Goal: Task Accomplishment & Management: Use online tool/utility

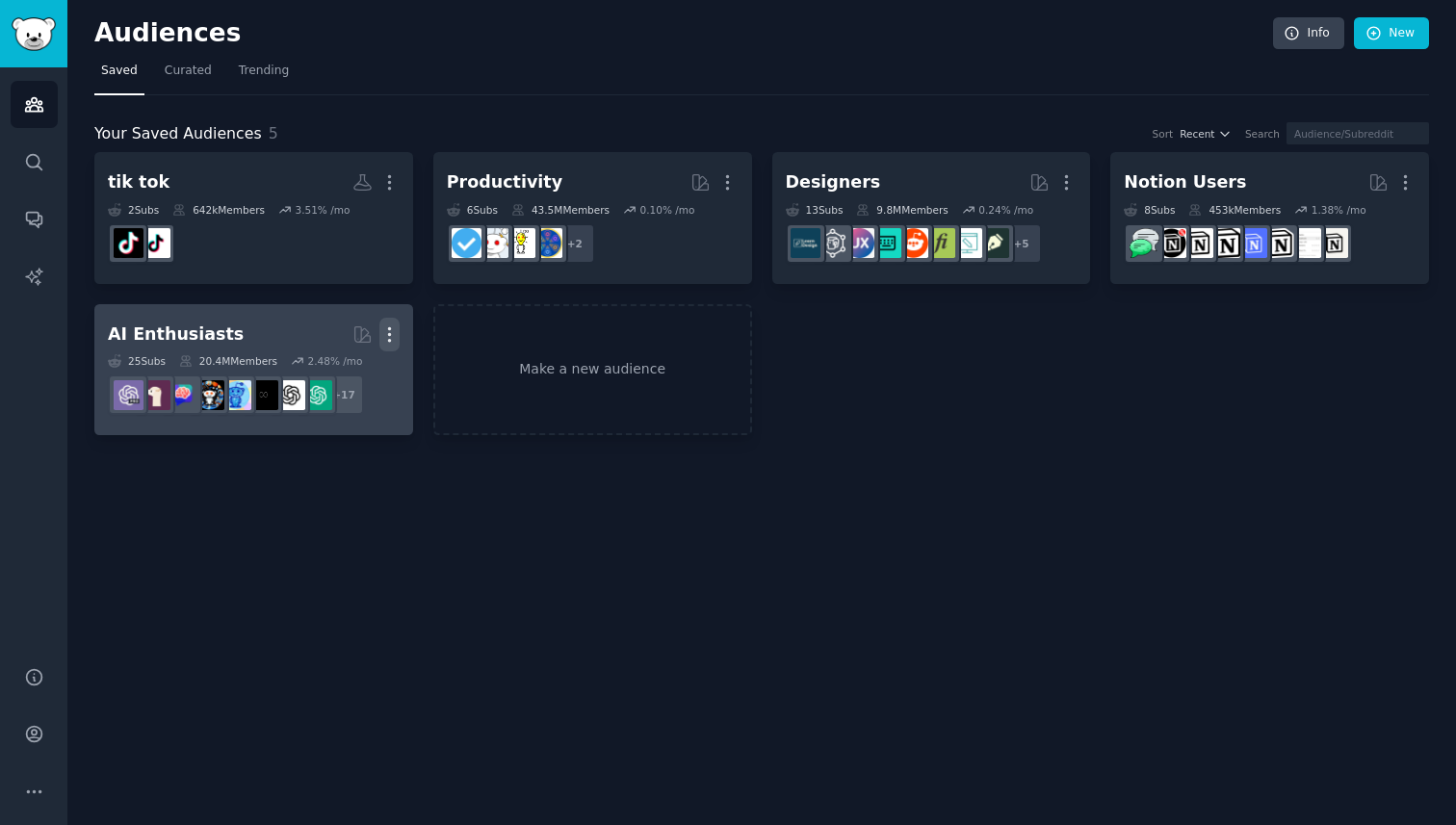
click at [388, 327] on icon "button" at bounding box center [389, 334] width 2 height 14
click at [346, 371] on p "Delete" at bounding box center [337, 374] width 44 height 20
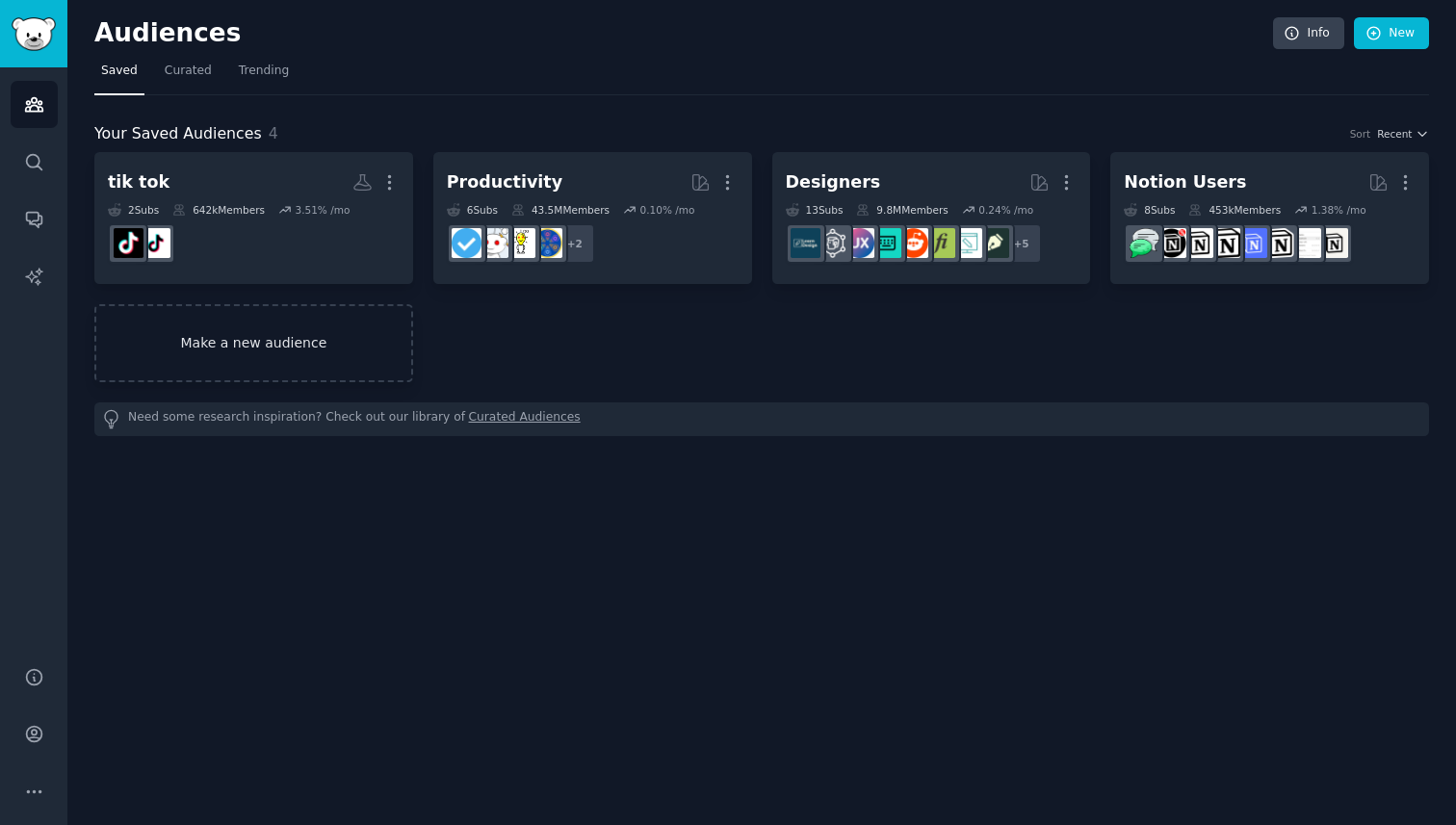
click at [359, 346] on link "Make a new audience" at bounding box center [253, 343] width 319 height 78
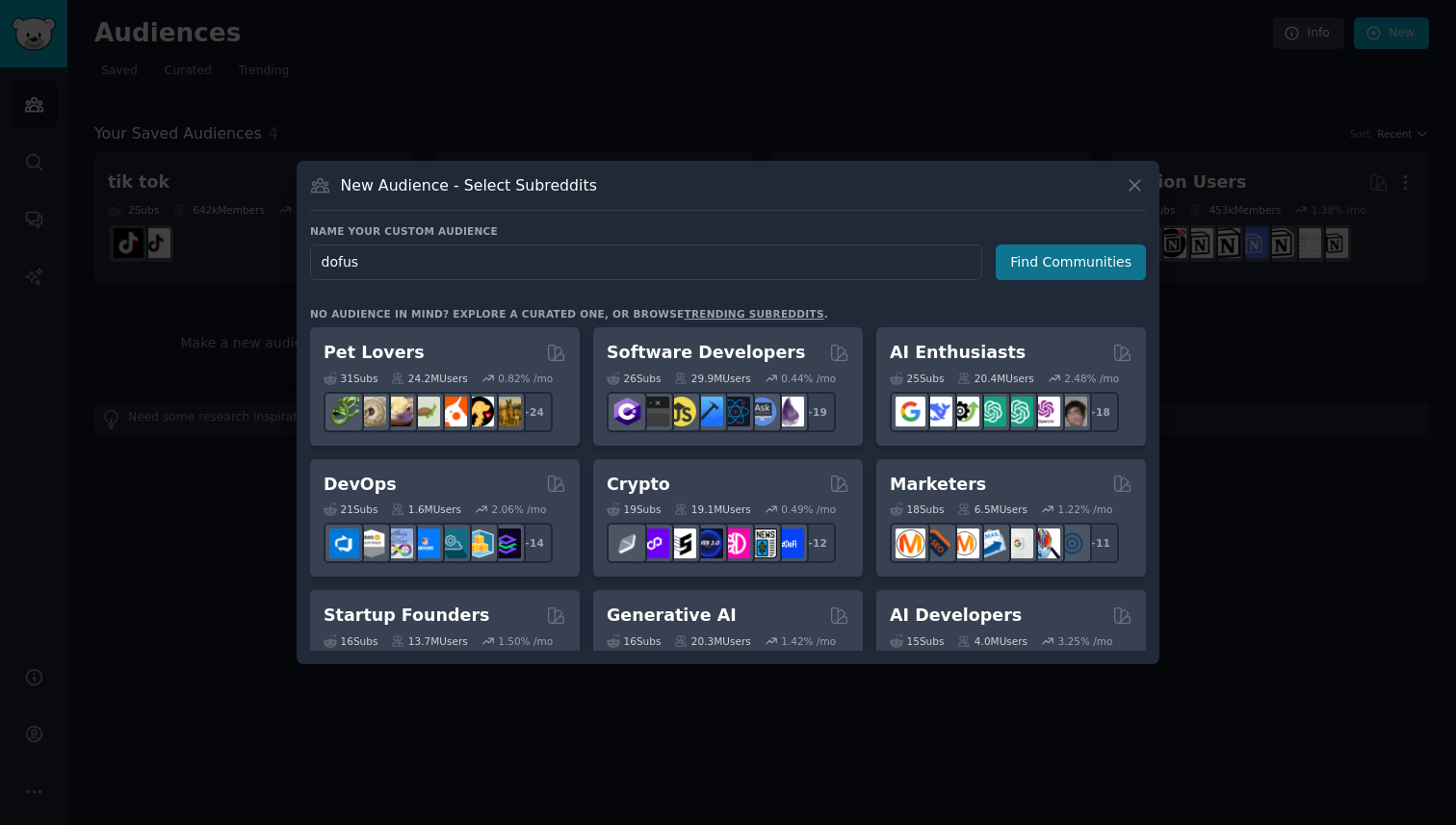
type input "dofus"
click at [1113, 256] on button "Find Communities" at bounding box center [1071, 262] width 150 height 36
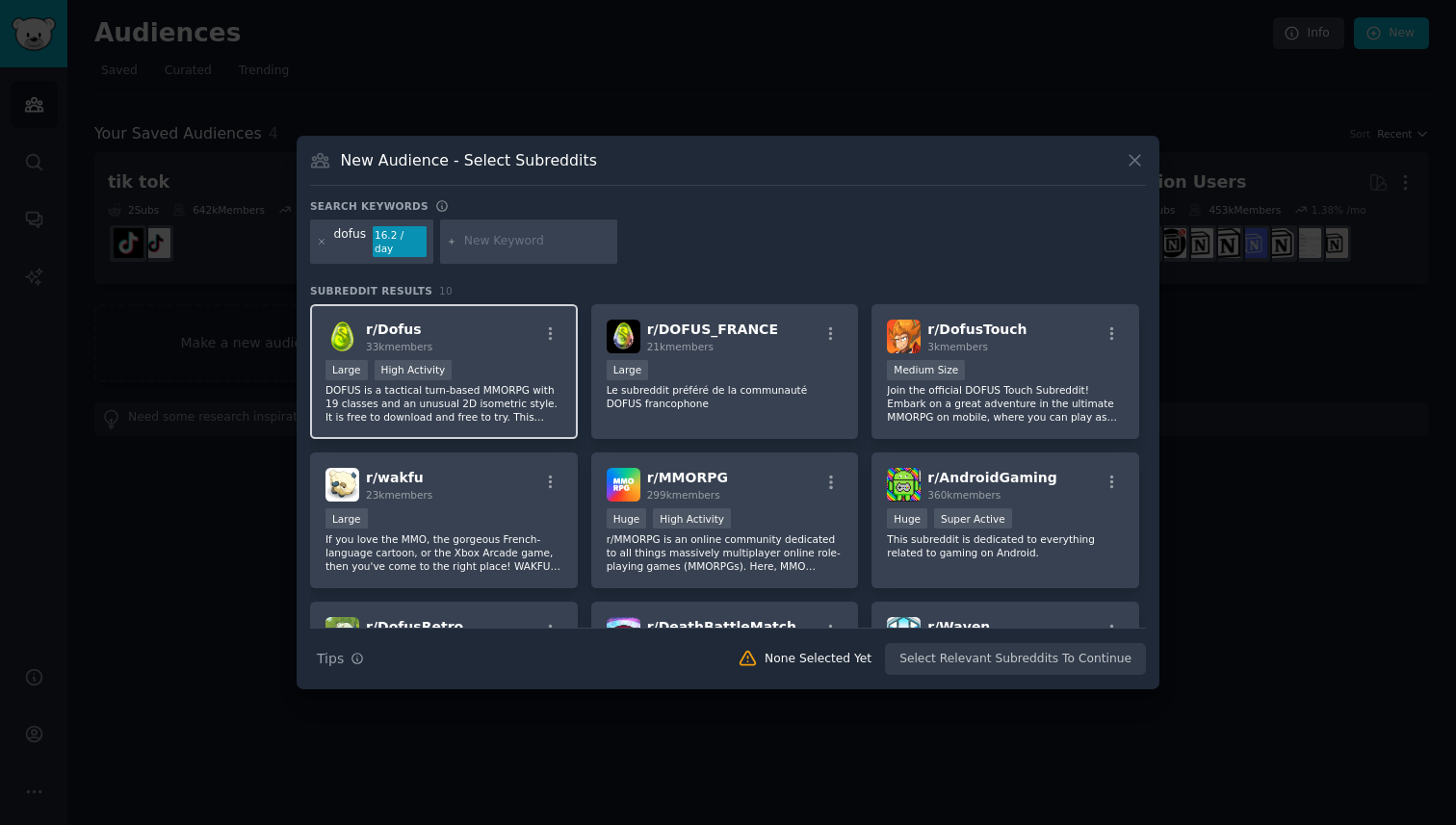
click at [513, 328] on div "r/ Dofus 33k members" at bounding box center [444, 336] width 237 height 34
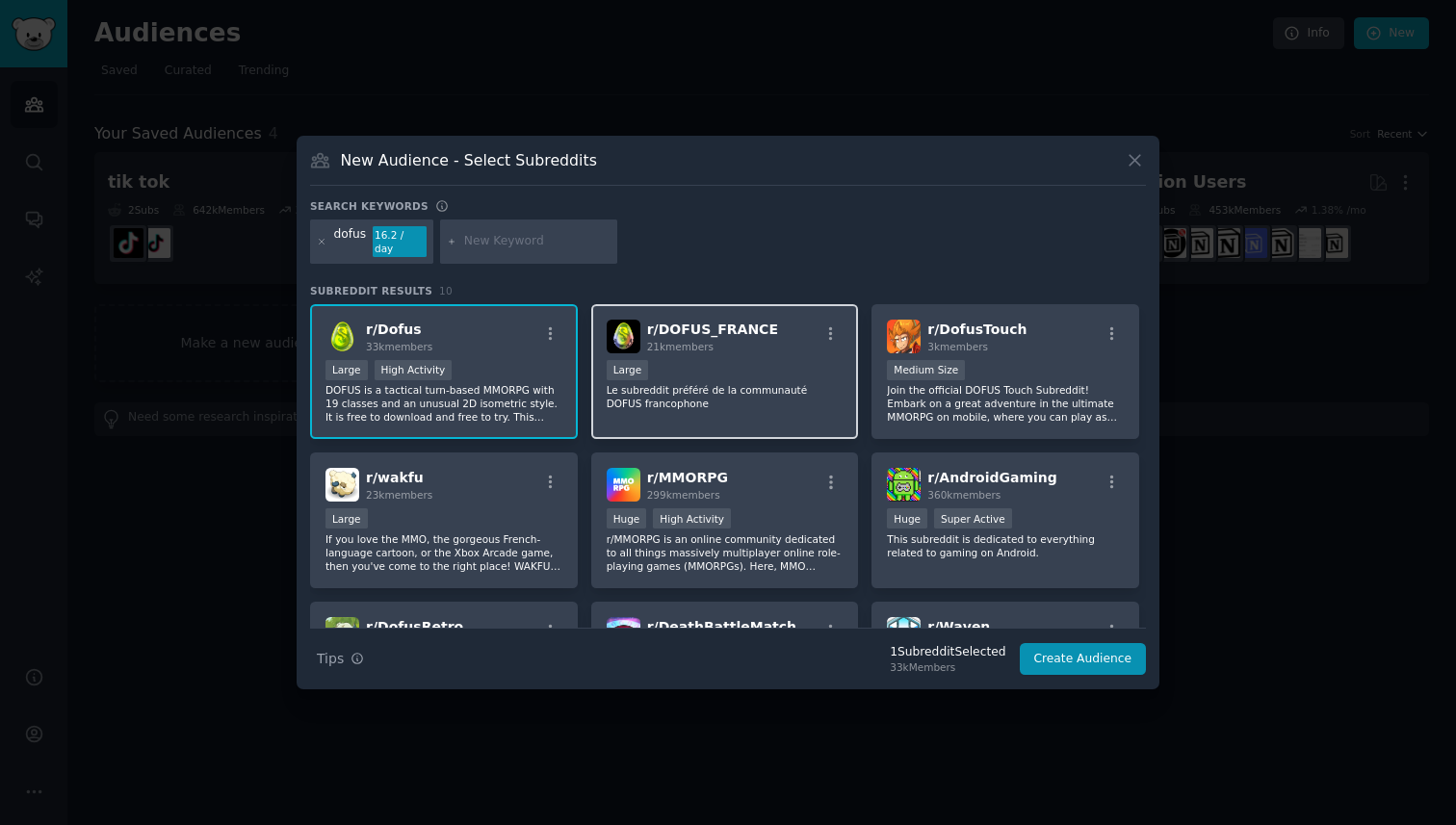
click at [767, 391] on p "Le subreddit préféré de la communauté DOFUS francophone" at bounding box center [726, 396] width 237 height 27
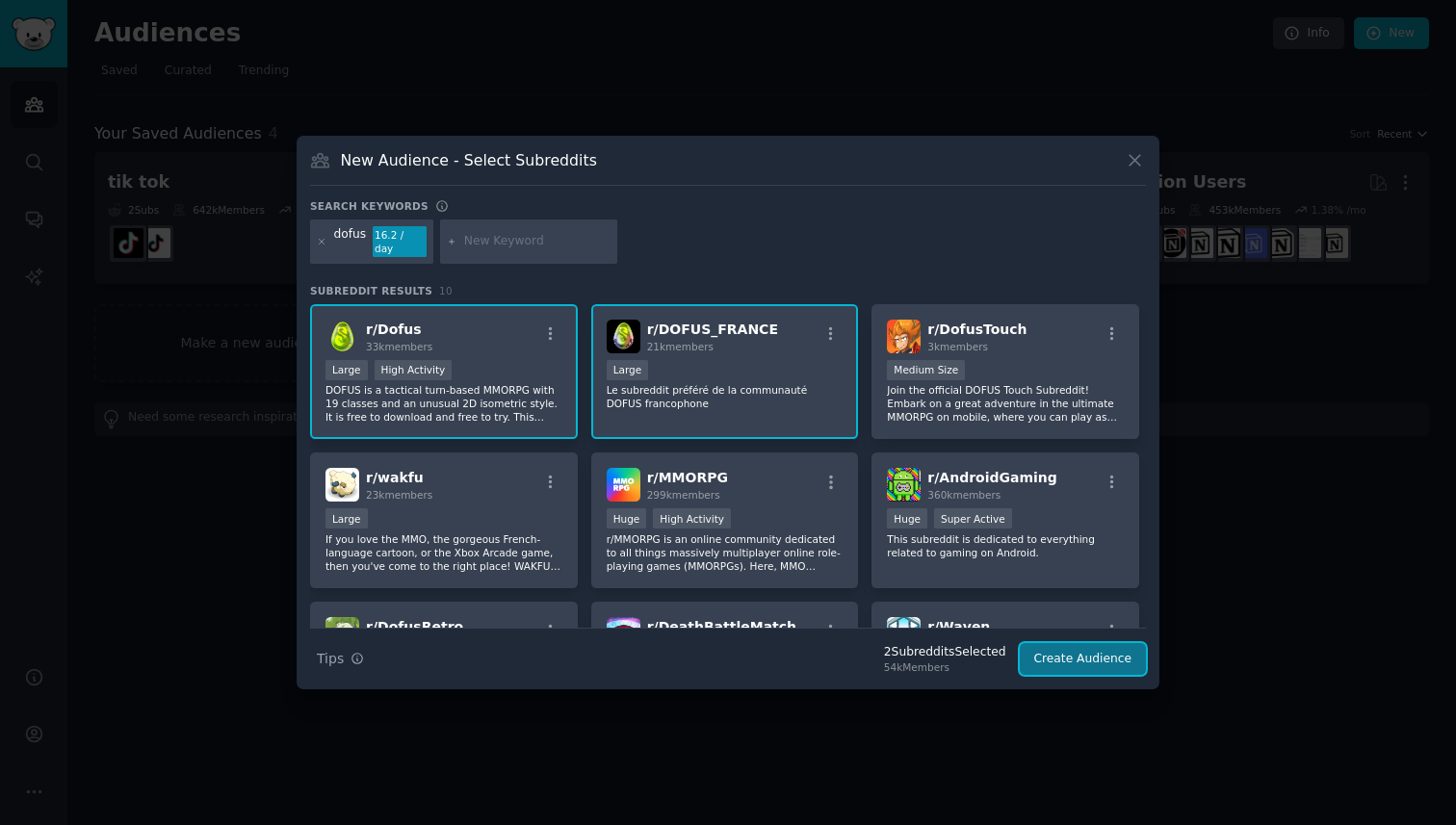
click at [1095, 656] on button "Create Audience" at bounding box center [1083, 659] width 128 height 33
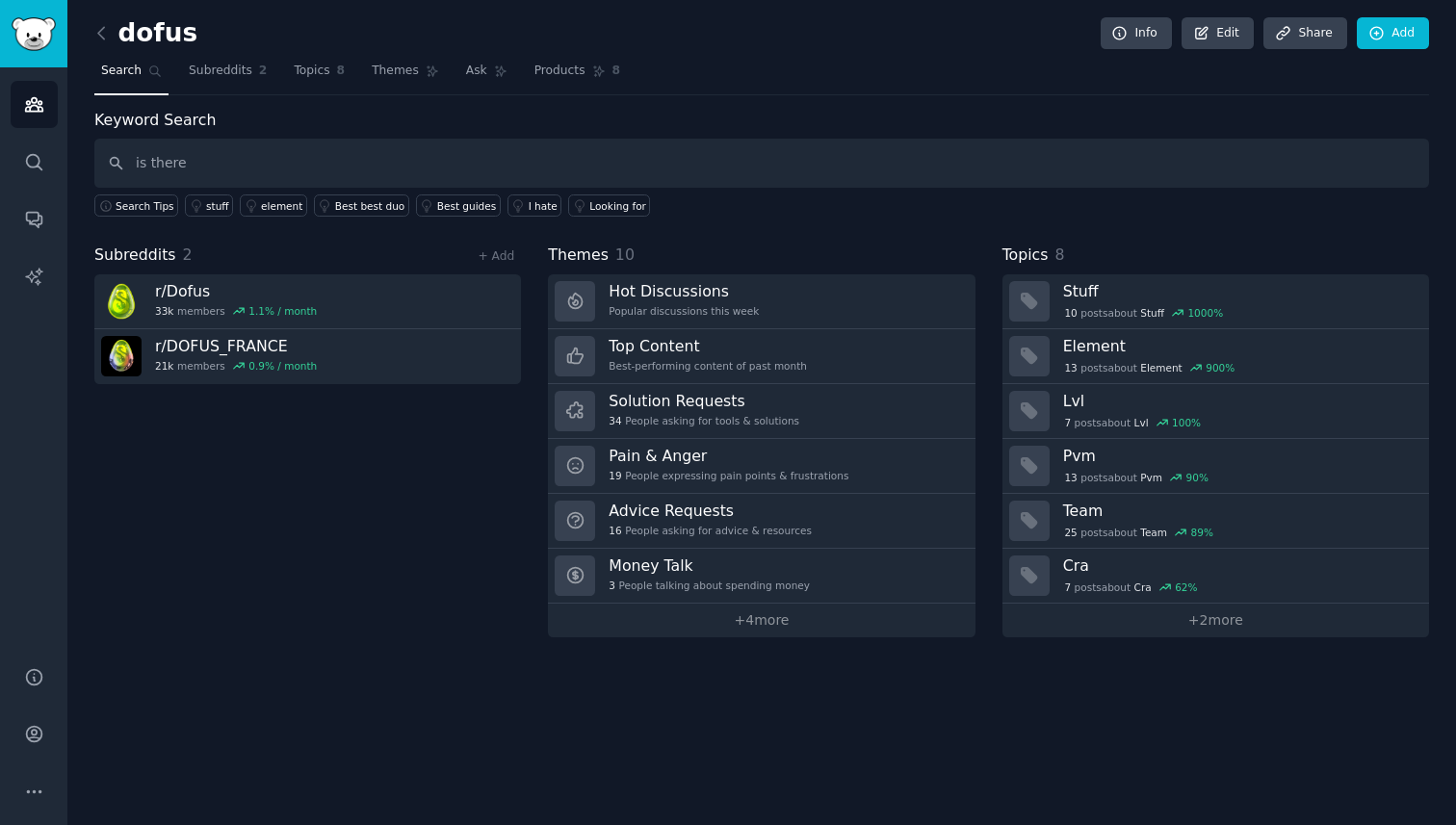
type input "is there"
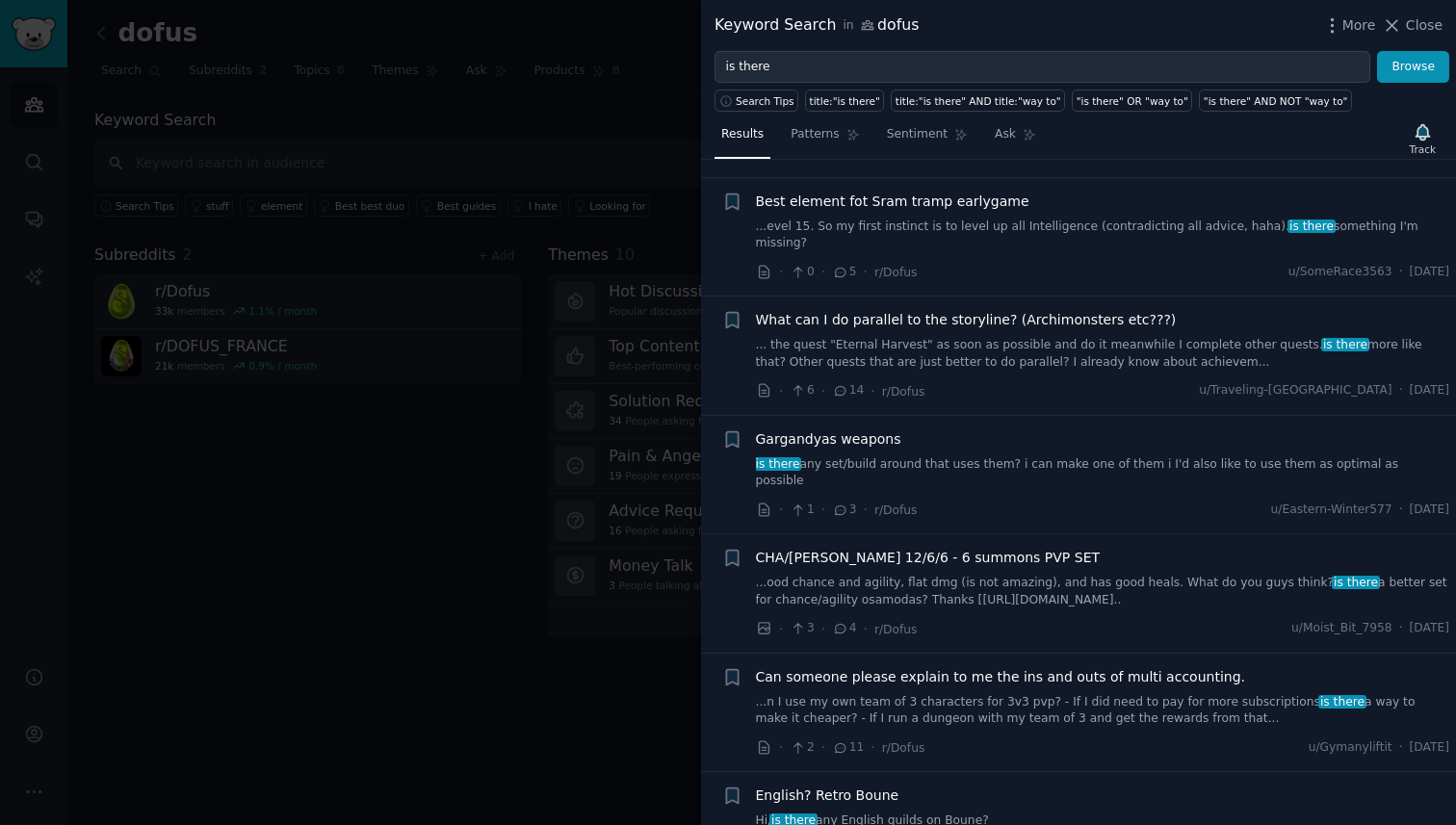
scroll to position [256, 0]
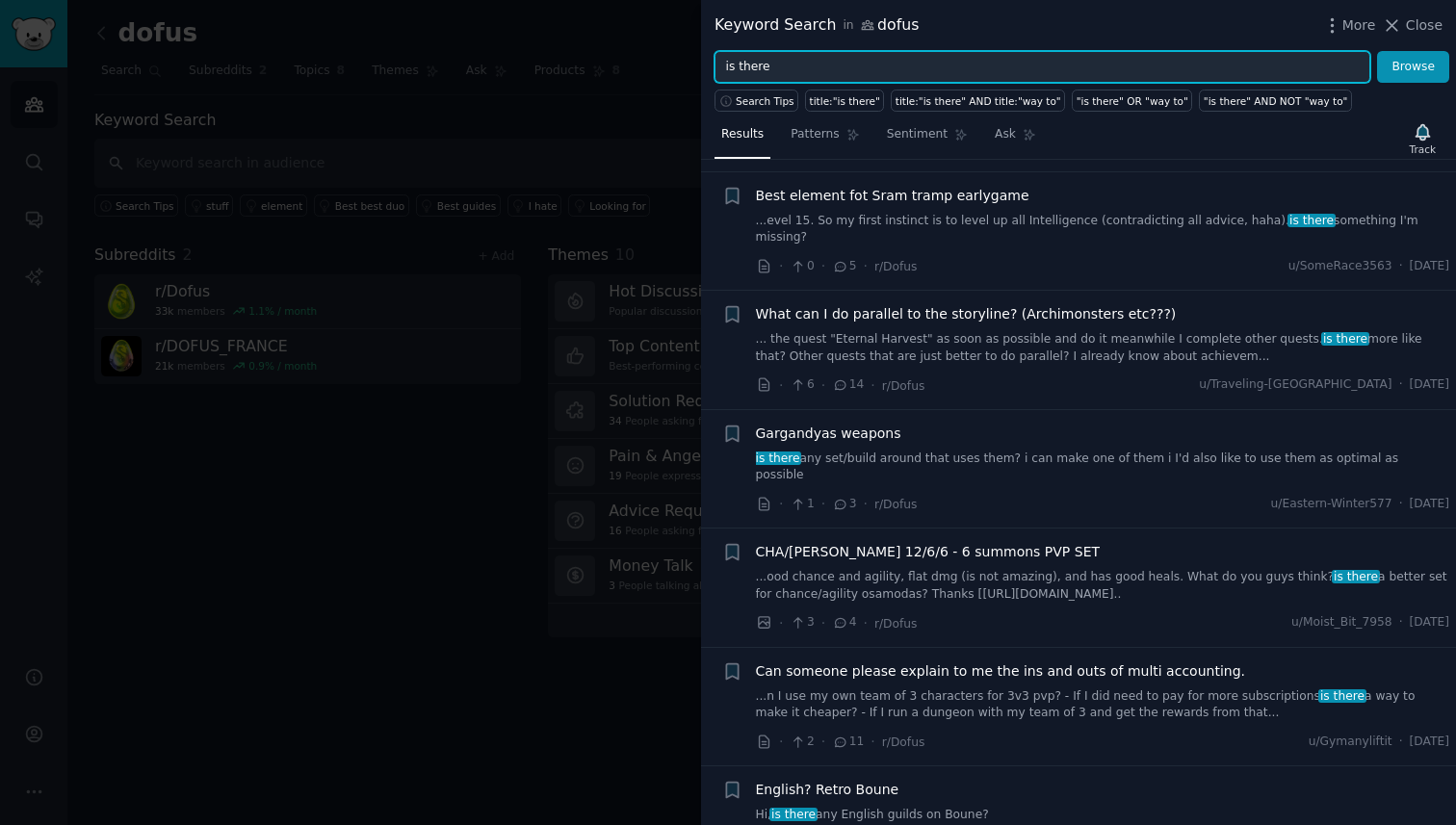
click at [837, 65] on input "is there" at bounding box center [1043, 67] width 656 height 33
type input "is there a website"
click at [1377, 51] on button "Browse" at bounding box center [1413, 67] width 72 height 33
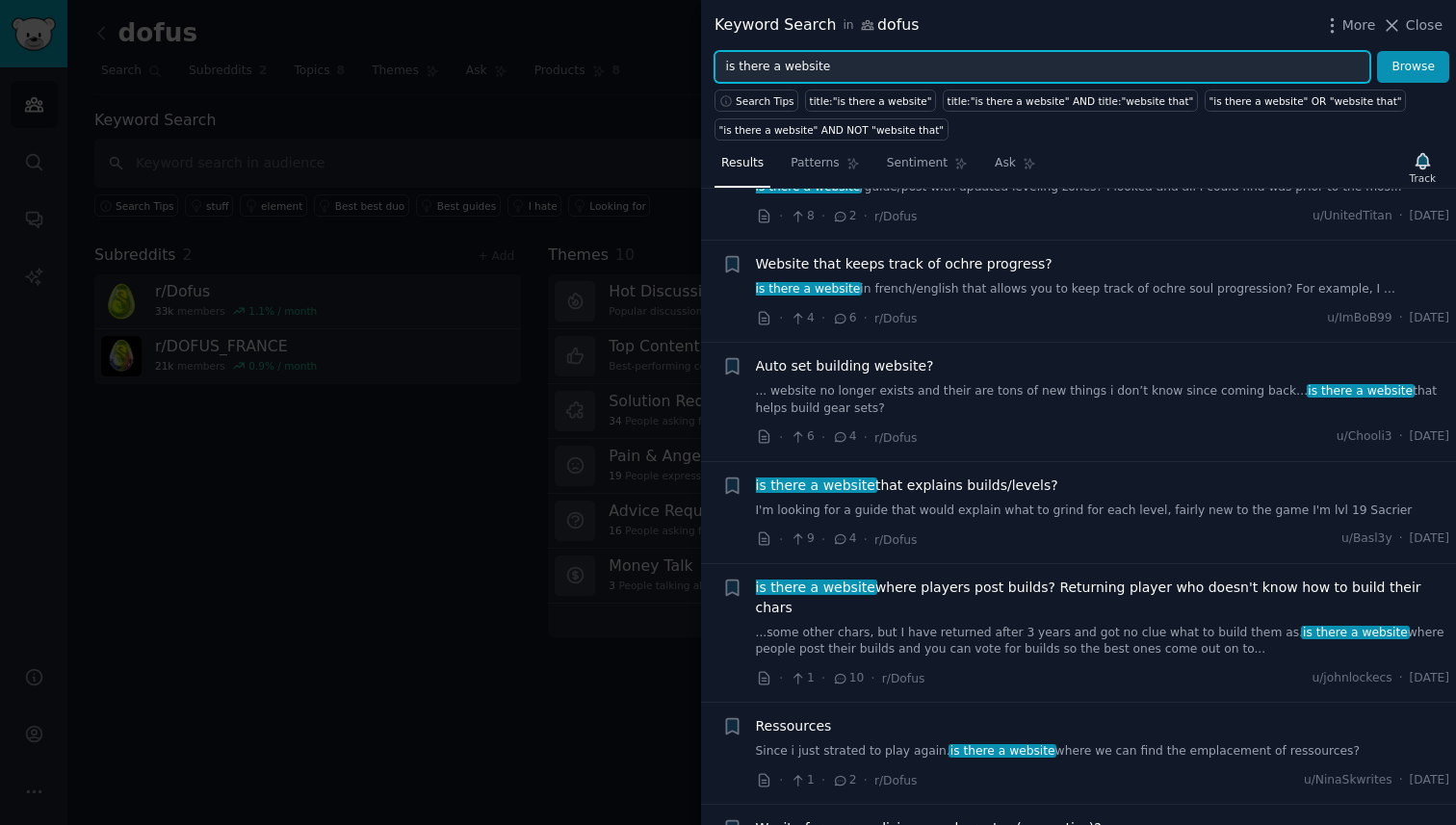
scroll to position [0, 0]
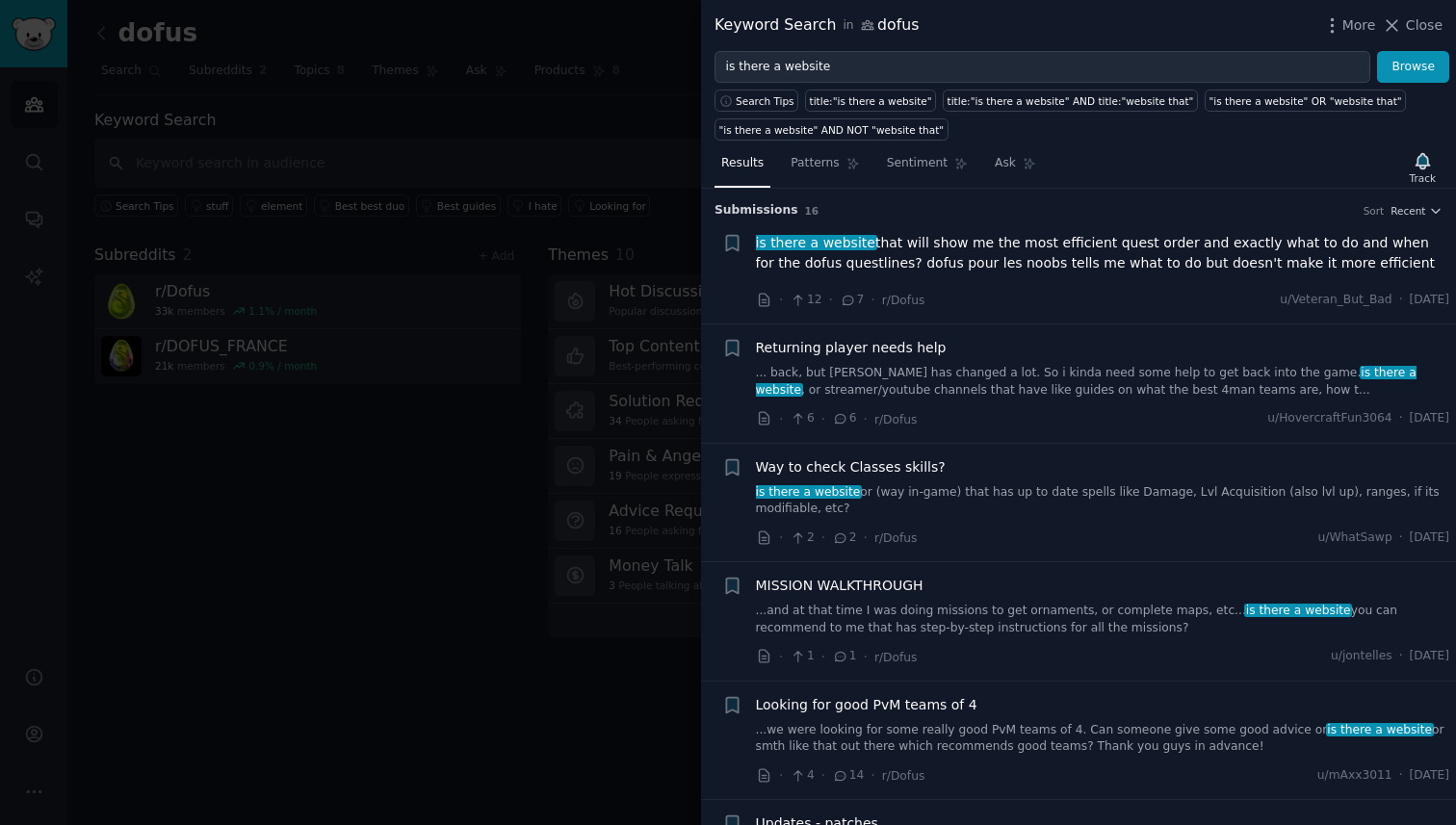
click at [413, 169] on div at bounding box center [728, 412] width 1456 height 825
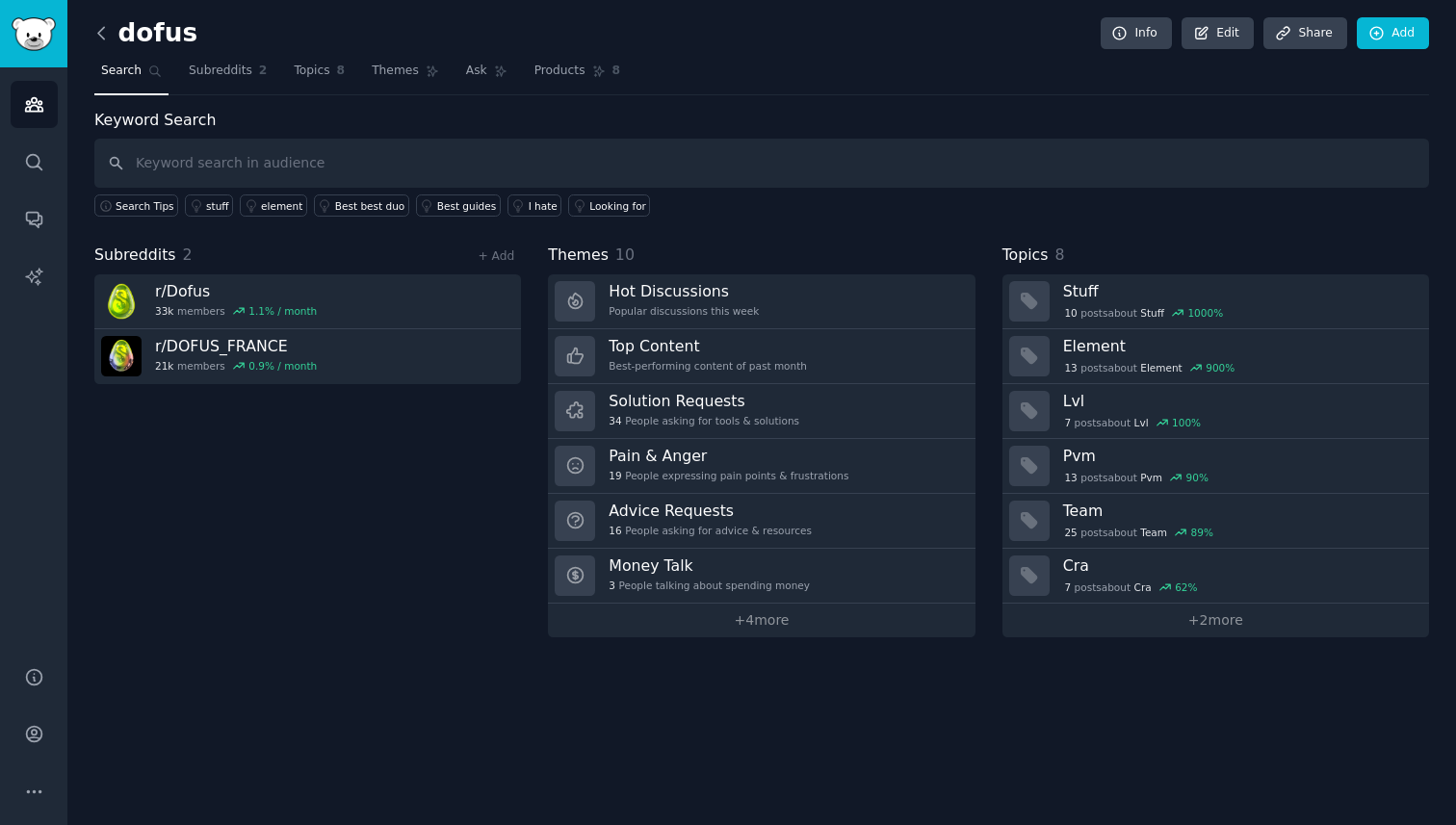
click at [106, 25] on icon at bounding box center [102, 33] width 20 height 20
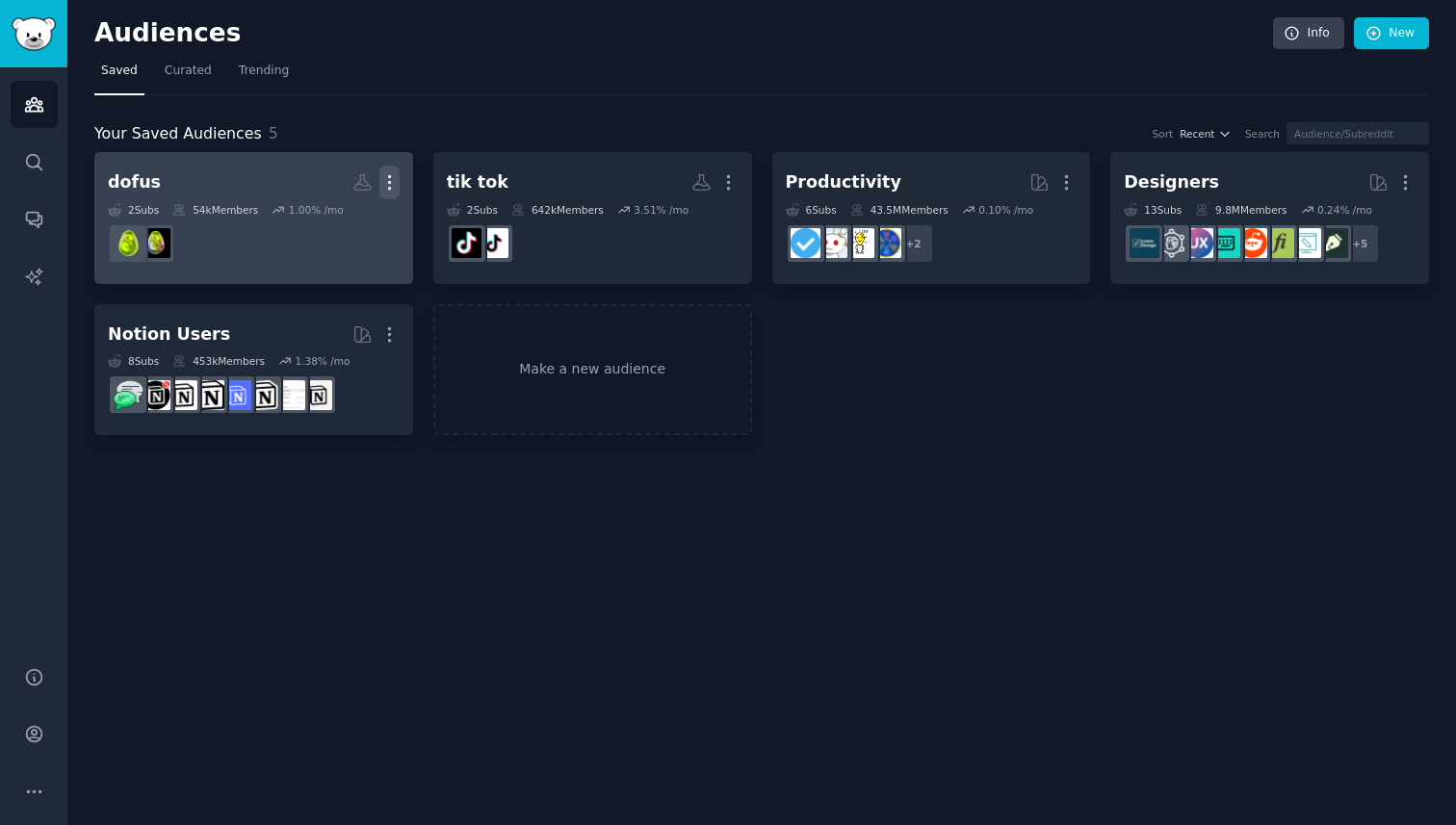
click at [394, 181] on icon "button" at bounding box center [389, 182] width 20 height 20
click at [339, 221] on p "Delete" at bounding box center [337, 222] width 44 height 20
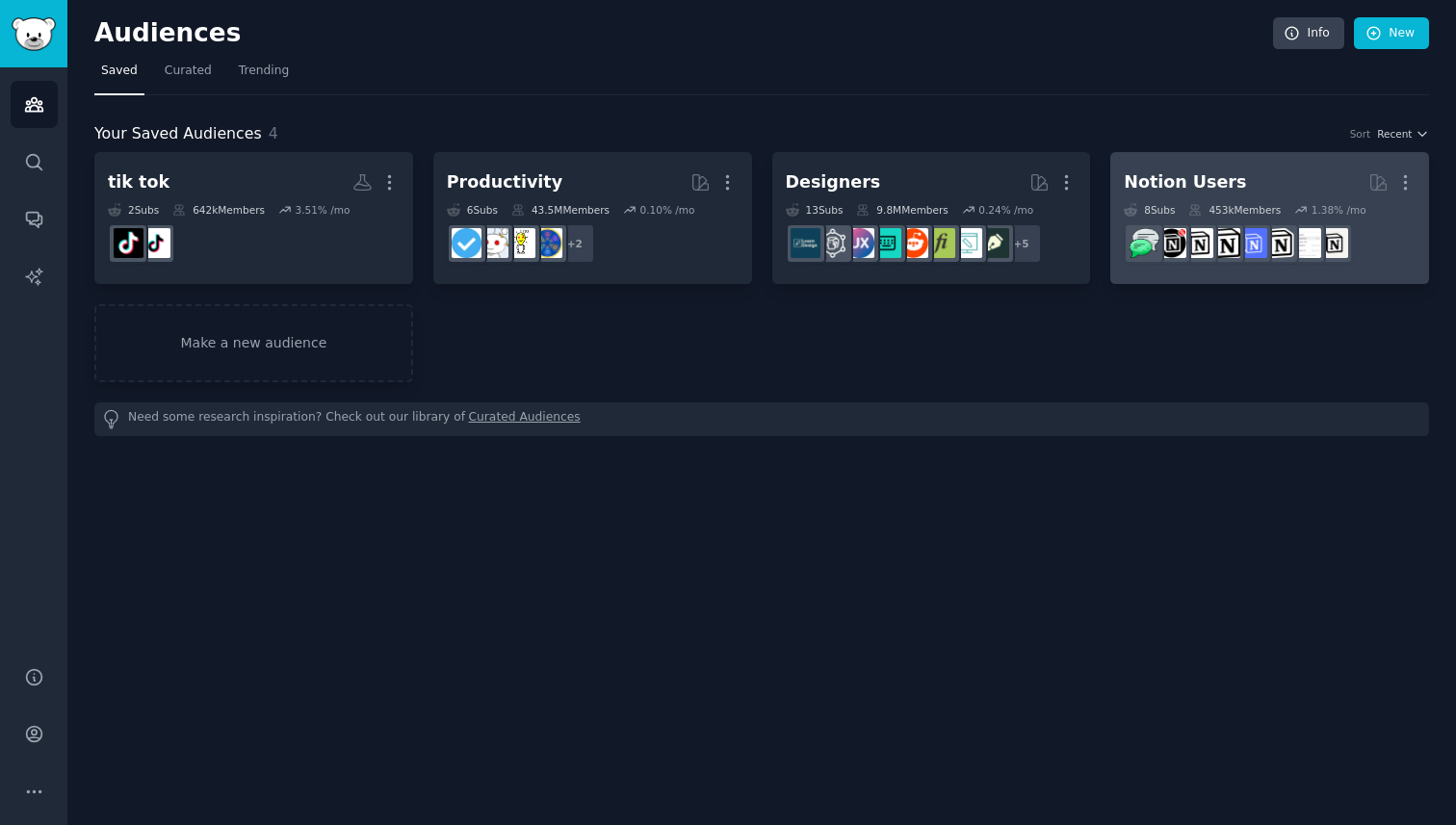
click at [1259, 152] on link "Notion Users More 8 Sub s 453k Members 1.38 % /mo r/notioncreations" at bounding box center [1269, 217] width 319 height 131
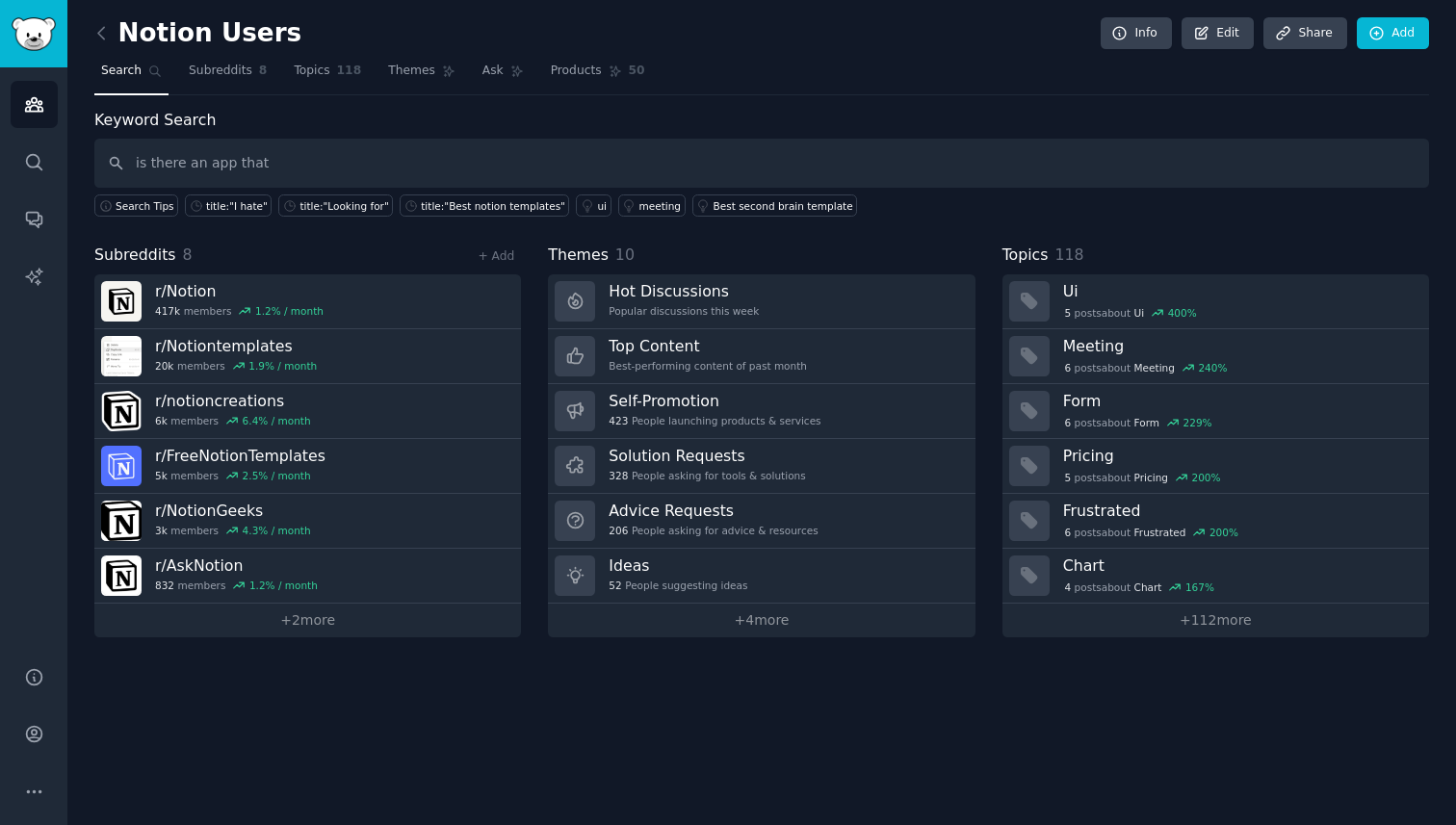
type input "is there an app that"
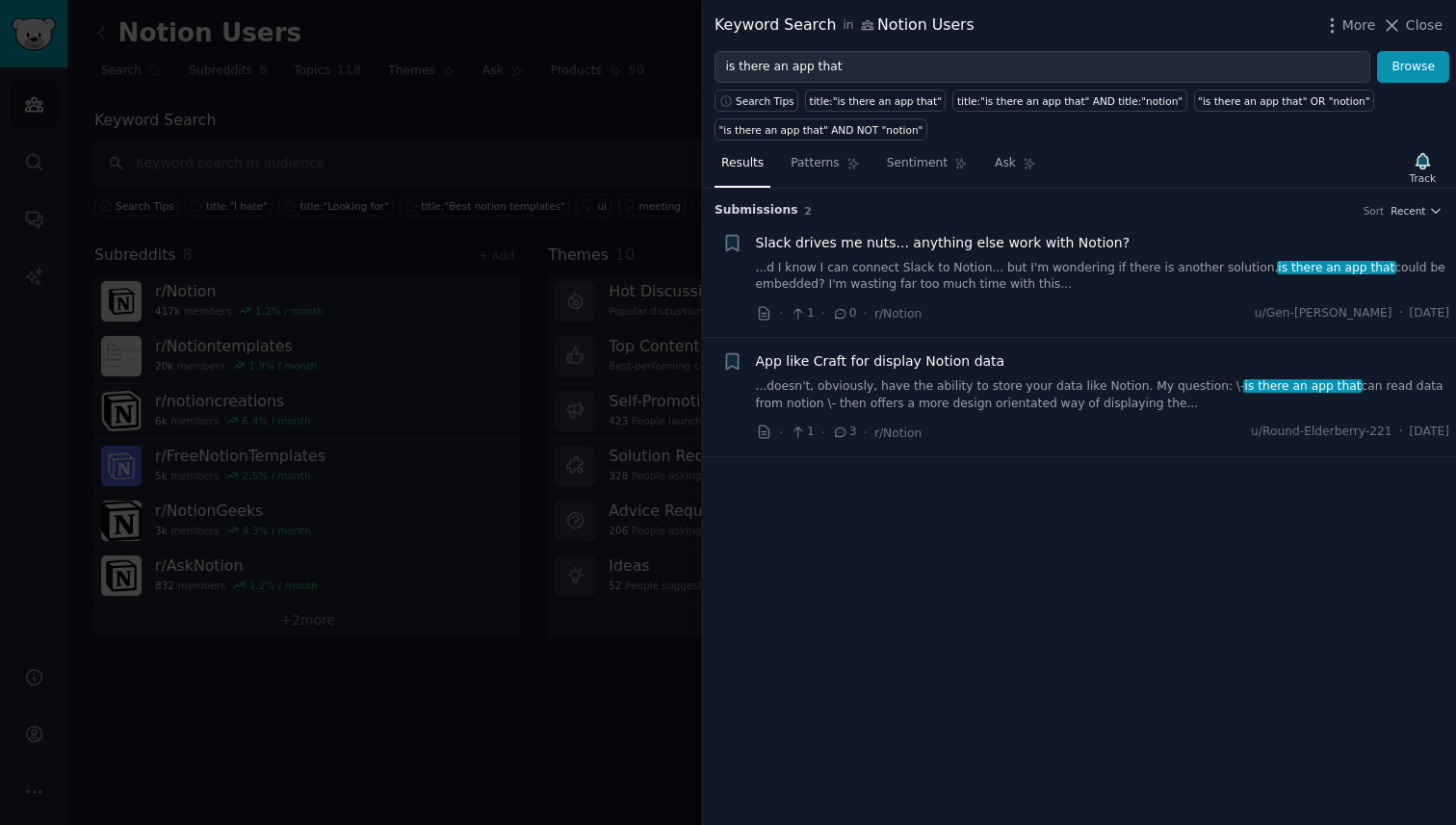
click at [927, 276] on link "...d I know I can connect Slack to Notion... but I'm wondering if there is anot…" at bounding box center [1103, 277] width 694 height 34
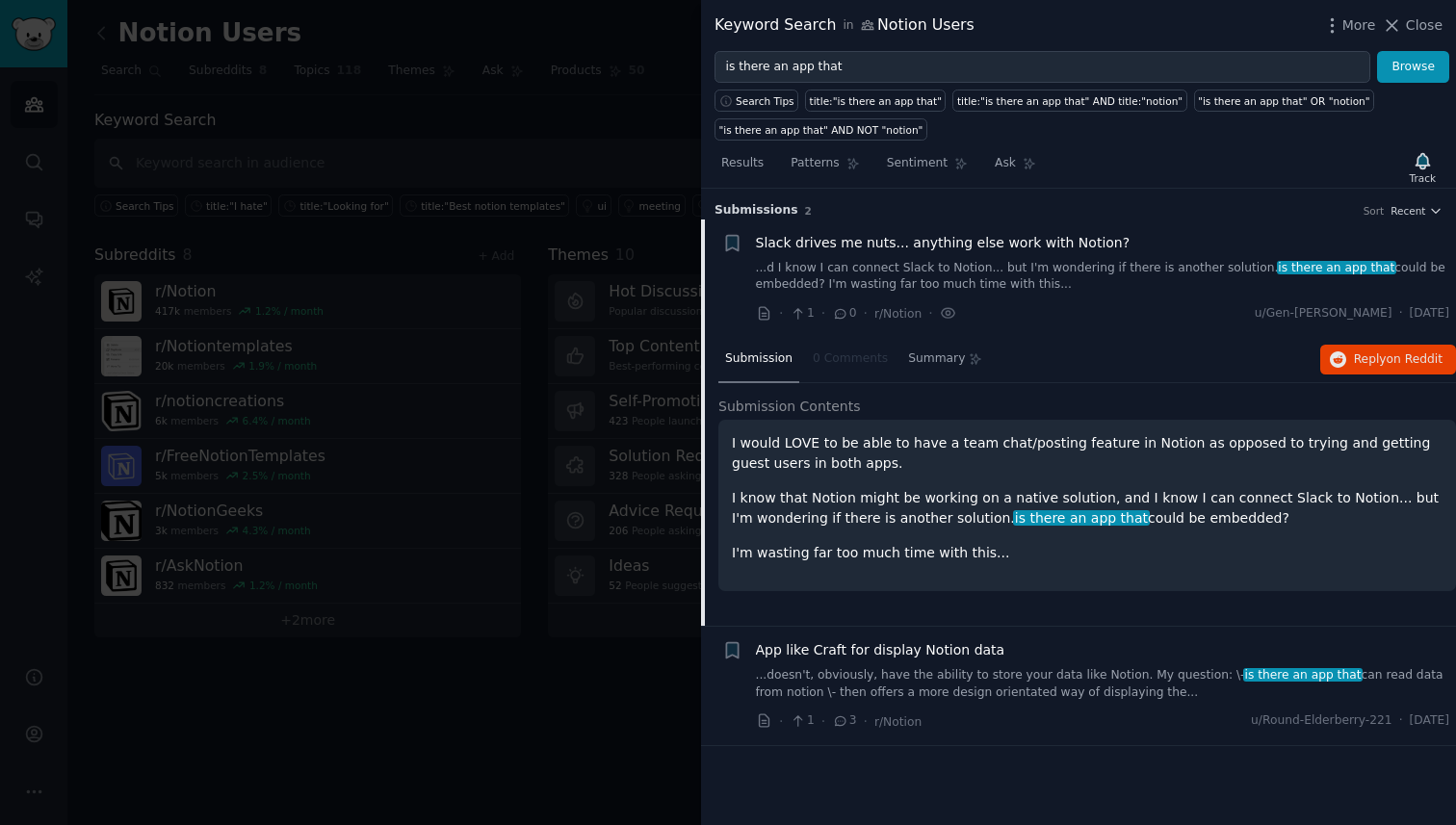
click at [845, 357] on nav "Submission 0 Comments Summary" at bounding box center [854, 360] width 271 height 46
click at [1384, 367] on span "Reply on Reddit" at bounding box center [1399, 361] width 89 height 18
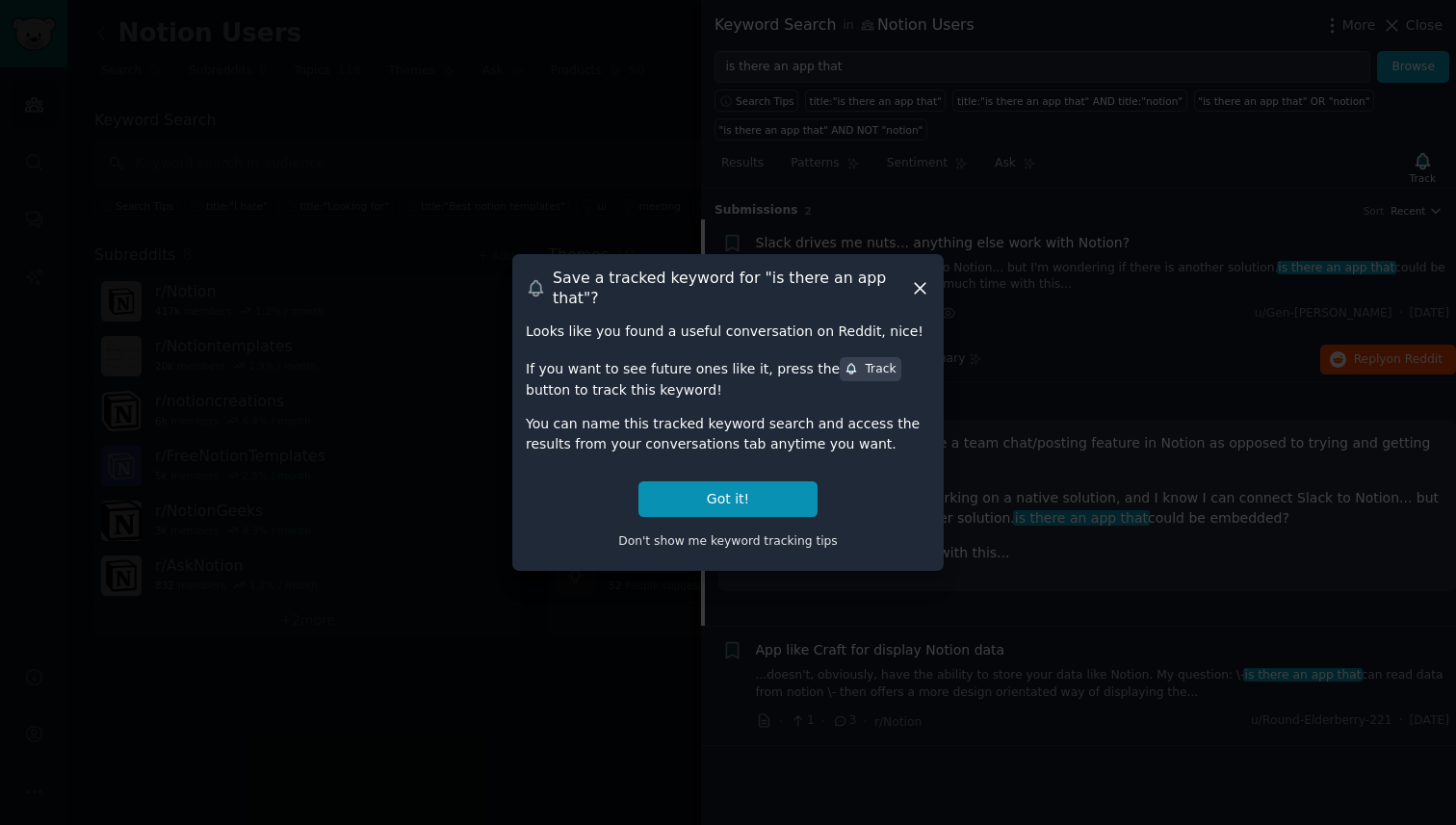
click at [922, 291] on icon at bounding box center [920, 288] width 11 height 11
